Goal: Browse casually: Explore the website without a specific task or goal

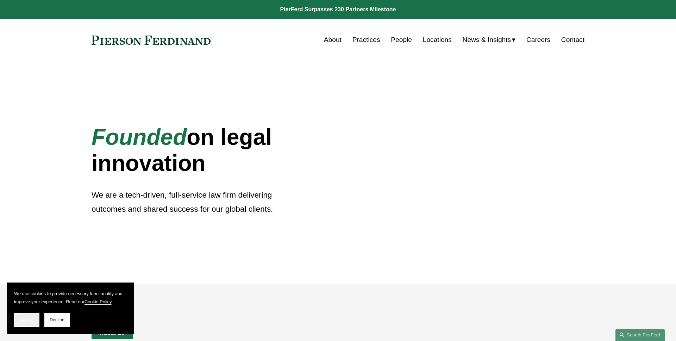
click at [25, 317] on span "Accept" at bounding box center [26, 319] width 13 height 5
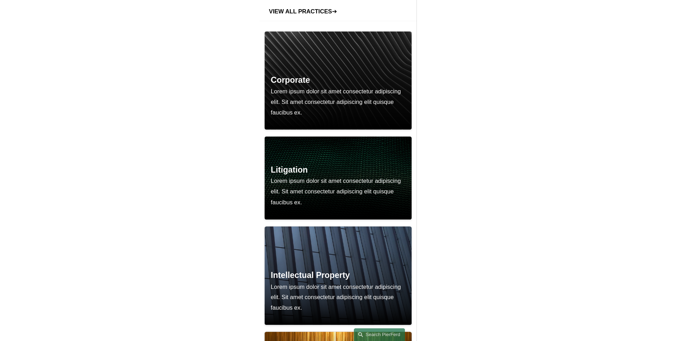
scroll to position [660, 0]
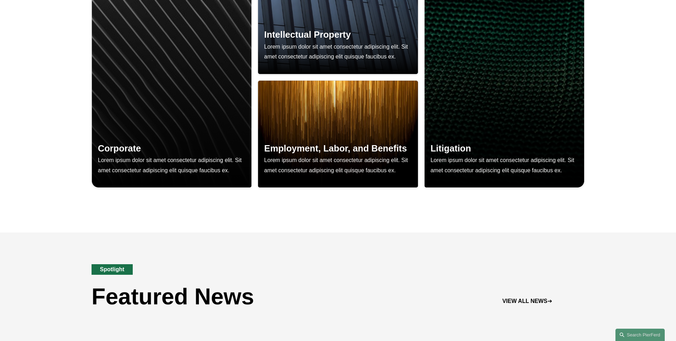
click at [323, 218] on div "Corporate Lorem ipsum dolor sit amet consectetur adipiscing elit. Sit amet cons…" at bounding box center [338, 89] width 676 height 286
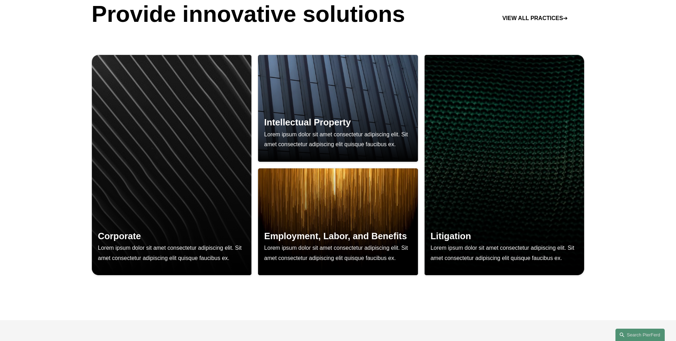
scroll to position [552, 0]
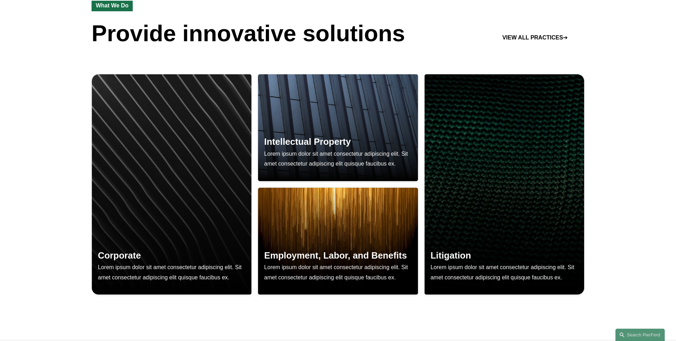
click at [63, 152] on div "Corporate Lorem ipsum dolor sit amet consectetur adipiscing elit. Sit amet cons…" at bounding box center [338, 197] width 676 height 286
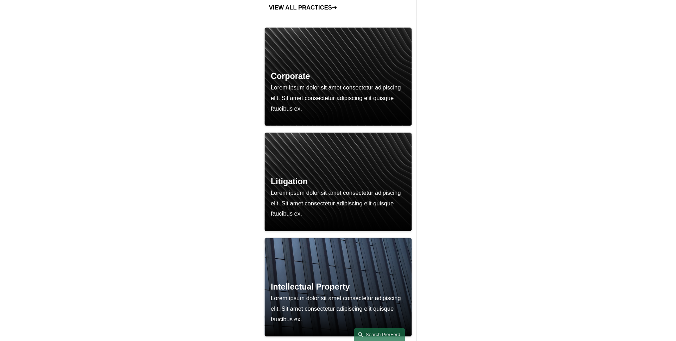
scroll to position [663, 0]
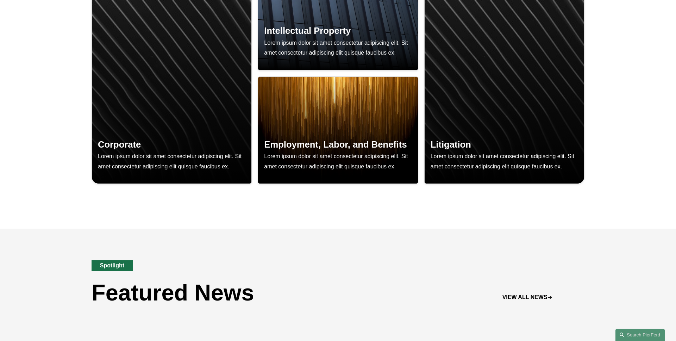
click at [344, 221] on div "Corporate Lorem ipsum dolor sit amet consectetur adipiscing elit. Sit amet cons…" at bounding box center [338, 86] width 676 height 286
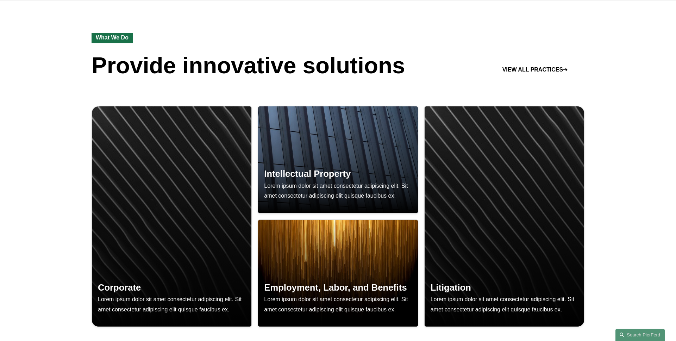
scroll to position [517, 0]
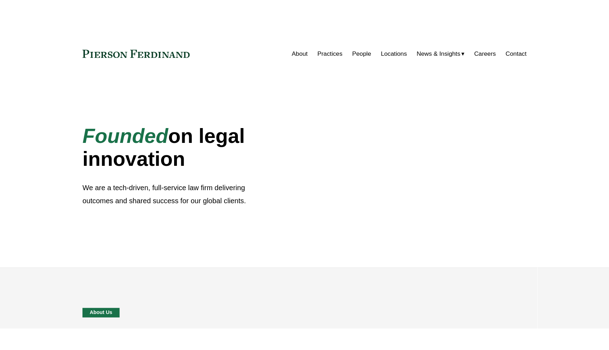
scroll to position [517, 0]
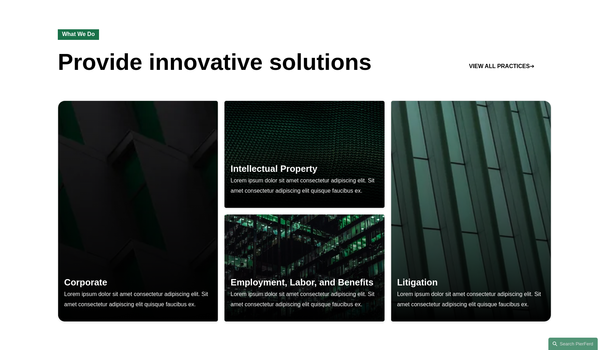
click at [23, 138] on div "Corporate Lorem ipsum dolor sit amet consectetur adipiscing elit. Sit amet cons…" at bounding box center [304, 221] width 609 height 279
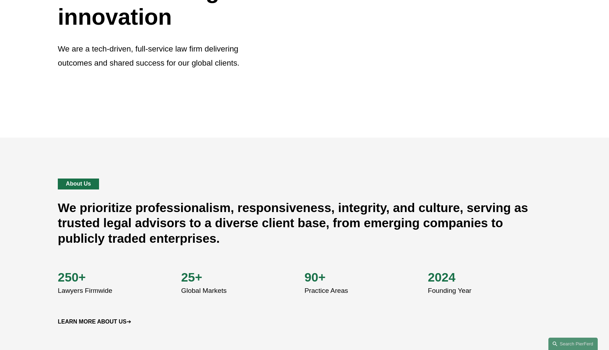
scroll to position [0, 0]
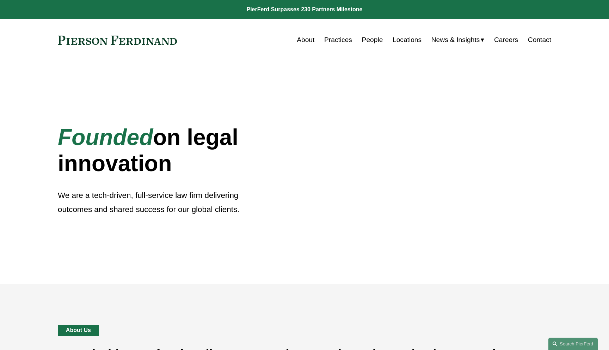
click at [26, 139] on div "Founded on legal innovation We are a tech-driven, full-service law firm deliver…" at bounding box center [304, 172] width 609 height 223
